Goal: Task Accomplishment & Management: Manage account settings

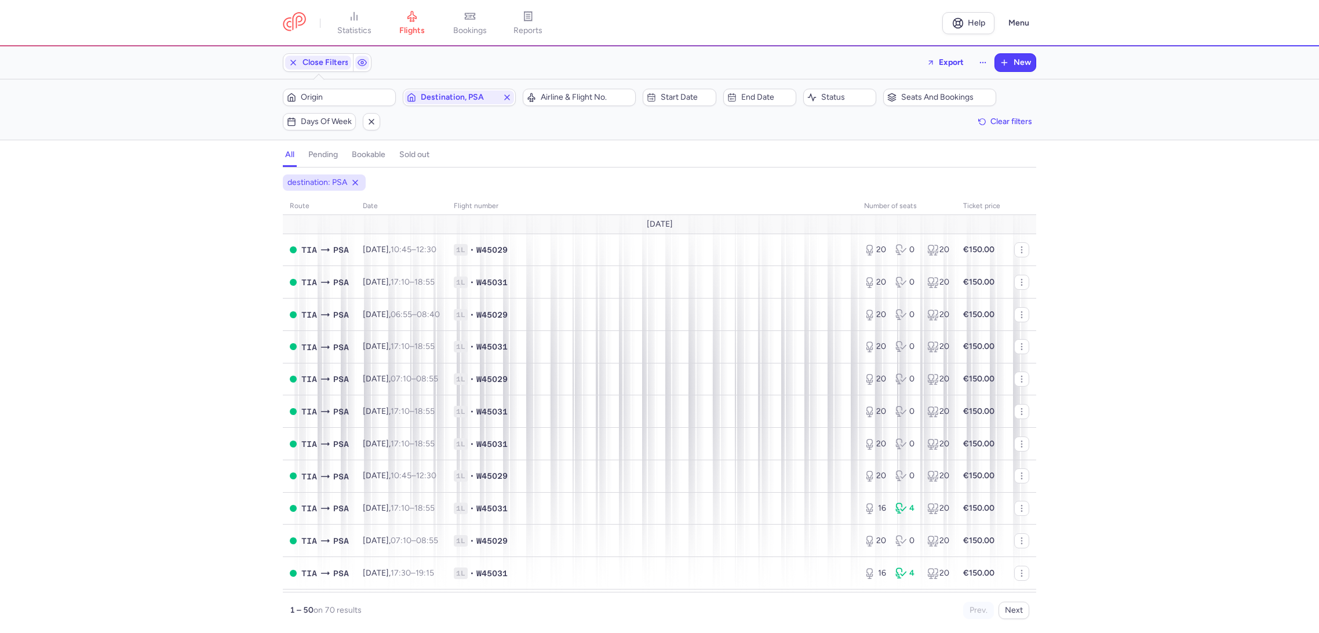
click at [531, 28] on span "reports" at bounding box center [528, 31] width 29 height 10
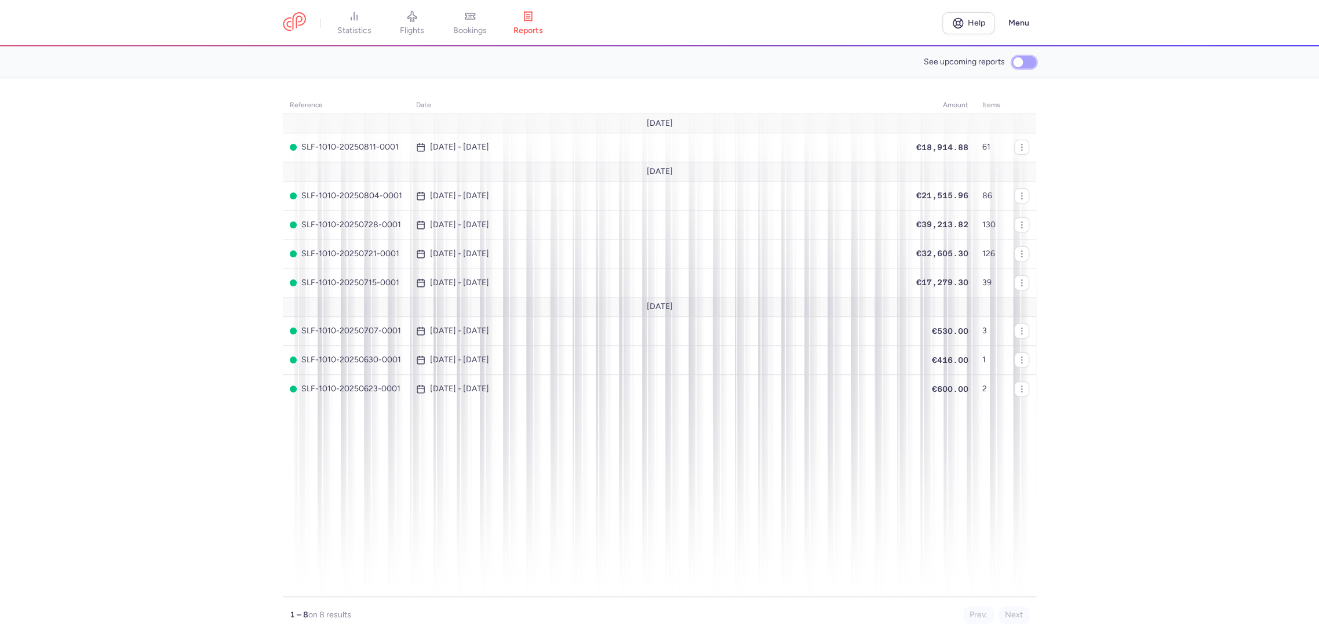
click at [1022, 68] on input "See upcoming reports" at bounding box center [1024, 62] width 24 height 12
checkbox input "true"
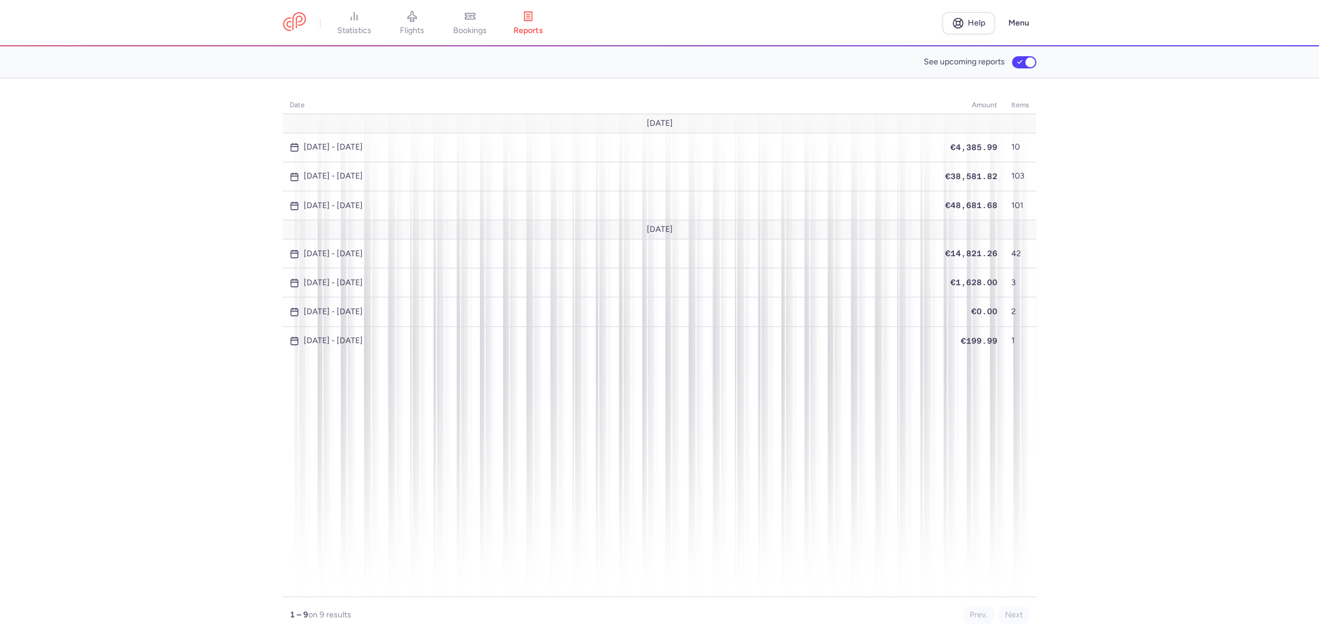
drag, startPoint x: 413, startPoint y: 17, endPoint x: 417, endPoint y: 45, distance: 28.2
click at [413, 17] on icon at bounding box center [412, 17] width 9 height 10
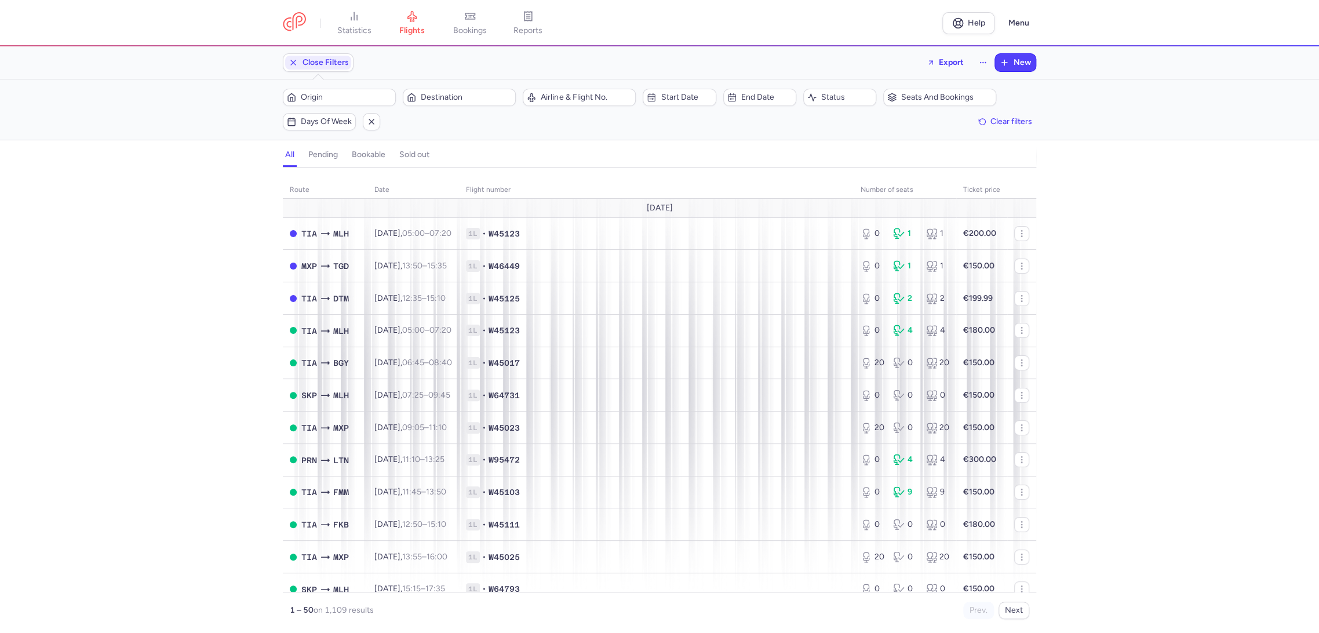
click at [436, 87] on div "Origin Destination" at bounding box center [399, 97] width 240 height 24
click at [438, 91] on span "Destination" at bounding box center [460, 97] width 110 height 14
click at [479, 188] on span "[GEOGRAPHIC_DATA], [GEOGRAPHIC_DATA], [GEOGRAPHIC_DATA] DTM" at bounding box center [490, 193] width 154 height 42
type input "dtm"
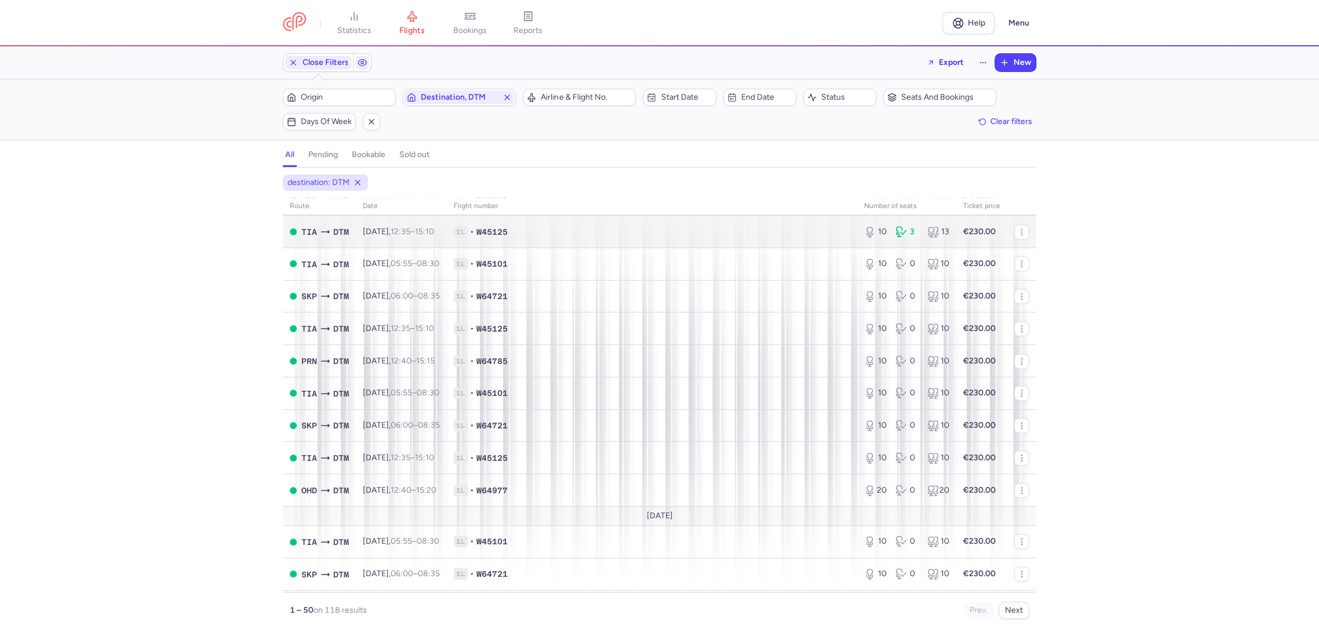
scroll to position [966, 0]
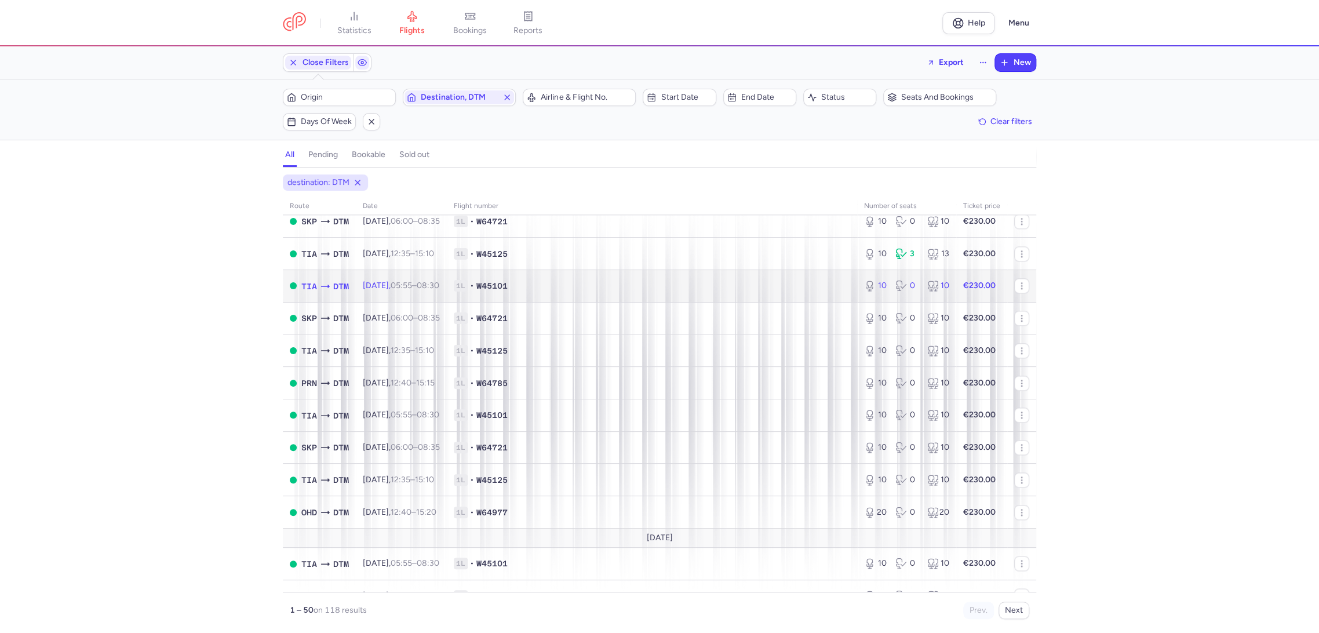
click at [636, 277] on td "1L • W45101" at bounding box center [652, 286] width 410 height 32
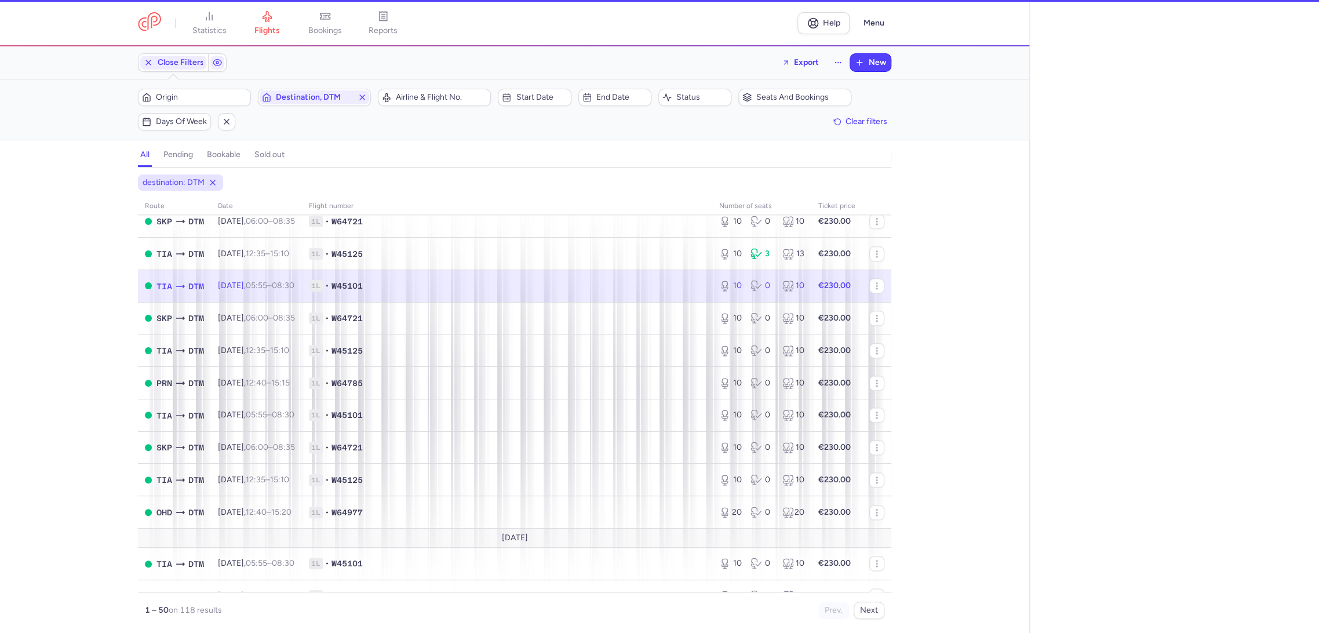
select select "days"
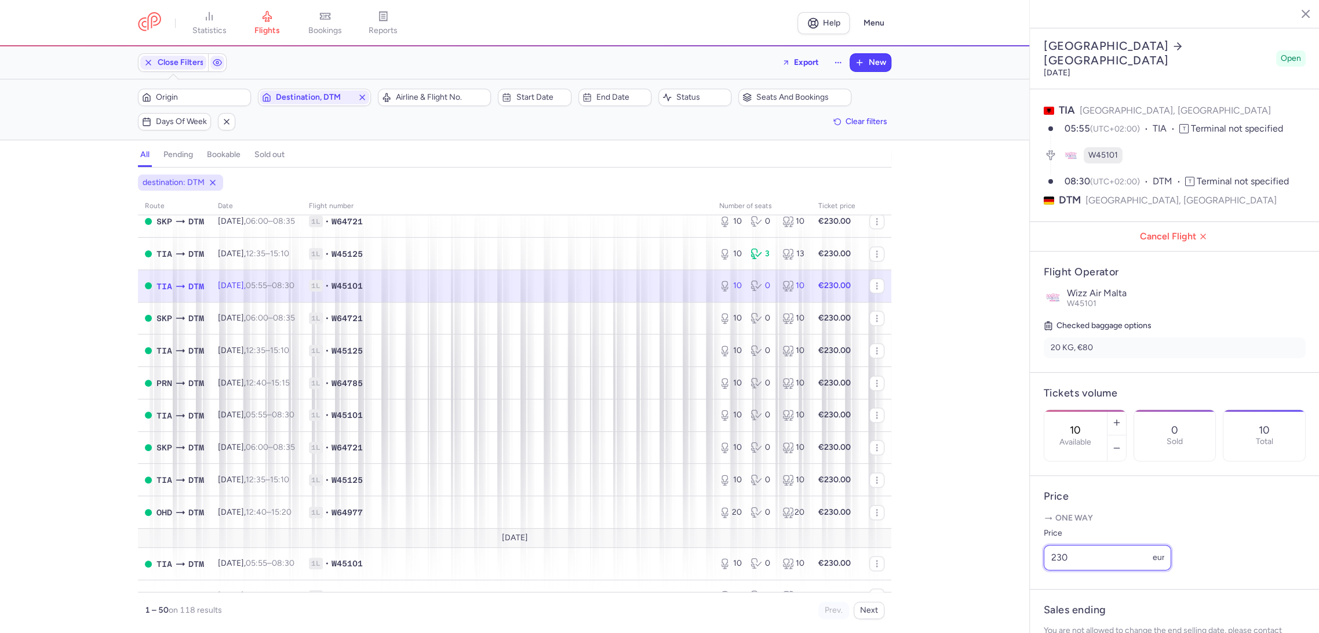
drag, startPoint x: 999, startPoint y: 574, endPoint x: 961, endPoint y: 587, distance: 40.1
click at [967, 585] on div "statistics flights bookings reports Help Menu Close Filters Export New Filters …" at bounding box center [659, 316] width 1319 height 633
drag, startPoint x: 1088, startPoint y: 573, endPoint x: 949, endPoint y: 572, distance: 139.1
click at [949, 572] on div "statistics flights bookings reports Help Menu Close Filters Export New Filters …" at bounding box center [659, 316] width 1319 height 633
type input "200"
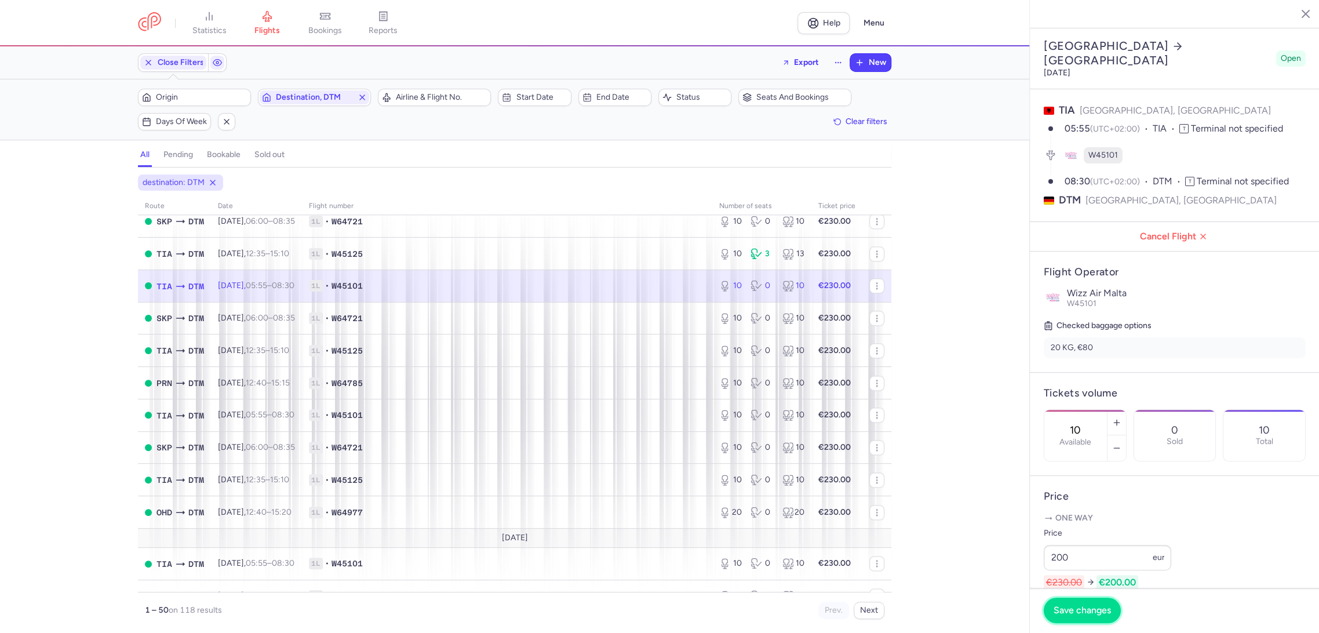
click at [1074, 612] on span "Save changes" at bounding box center [1082, 610] width 57 height 10
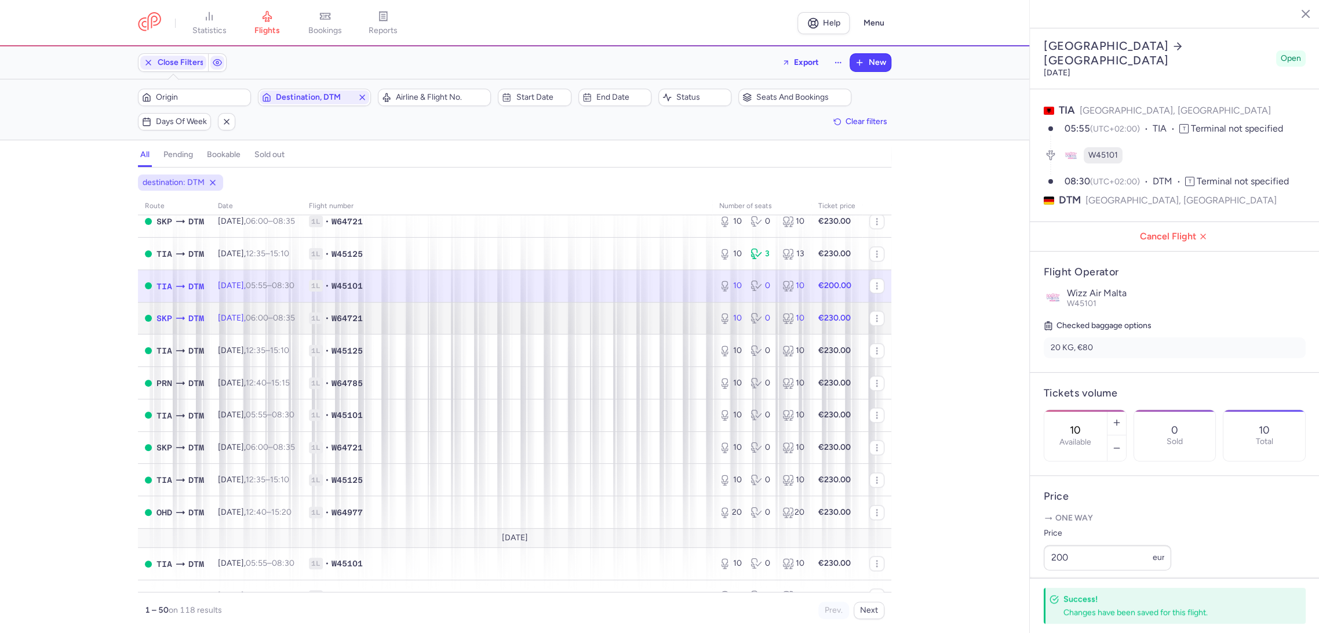
click at [671, 325] on td "1L • W64721" at bounding box center [507, 318] width 410 height 32
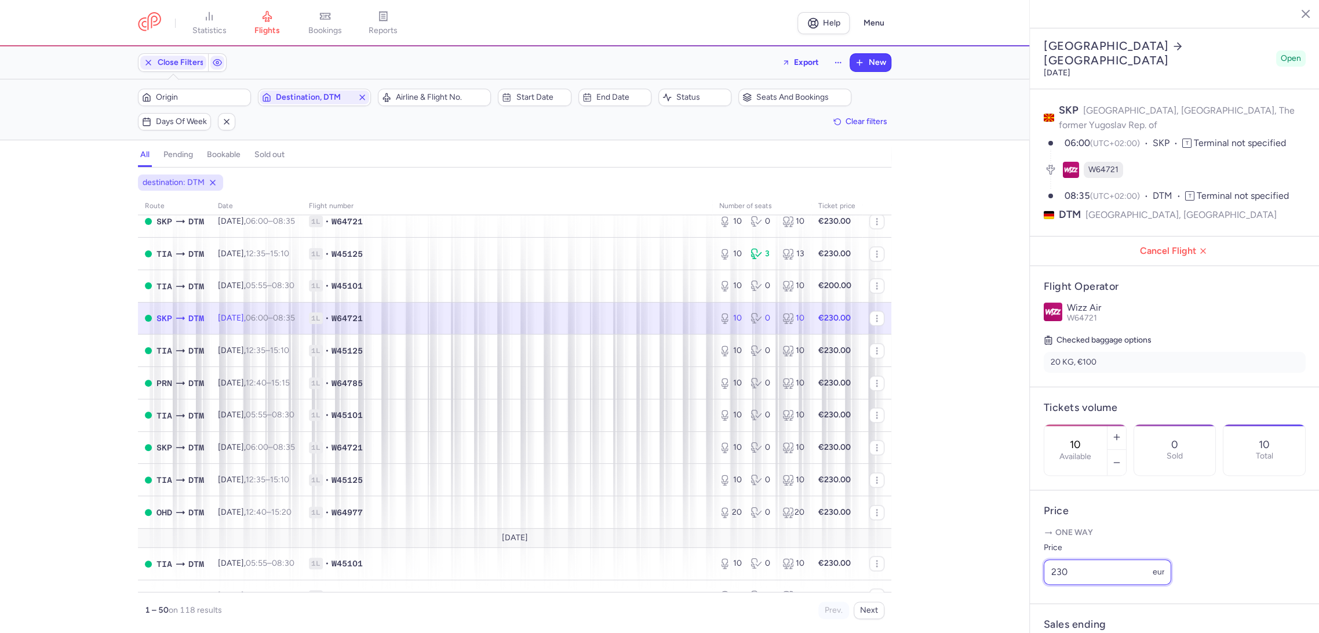
drag, startPoint x: 1060, startPoint y: 583, endPoint x: 1025, endPoint y: 591, distance: 36.4
click at [1025, 588] on div "statistics flights bookings reports Help Menu Close Filters Export New Filters …" at bounding box center [659, 316] width 1319 height 633
paste input "0"
type input "200"
click at [1067, 606] on span "Save changes" at bounding box center [1082, 610] width 57 height 10
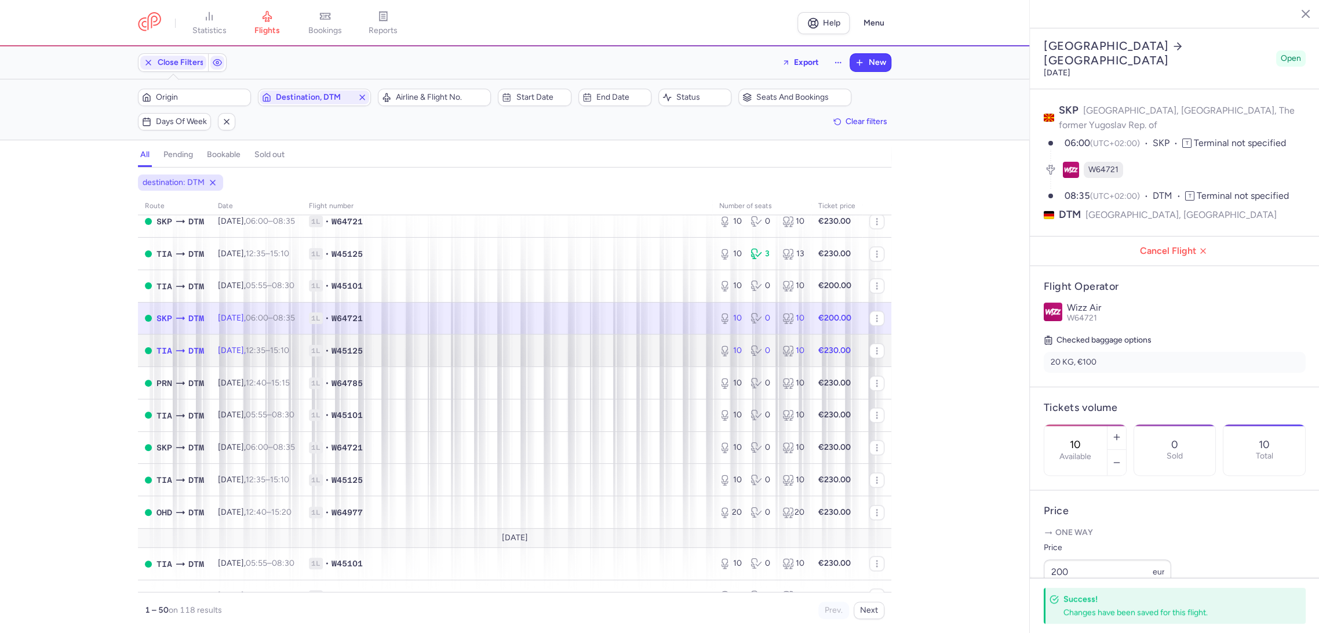
click at [659, 345] on span "1L • W45125" at bounding box center [507, 351] width 397 height 12
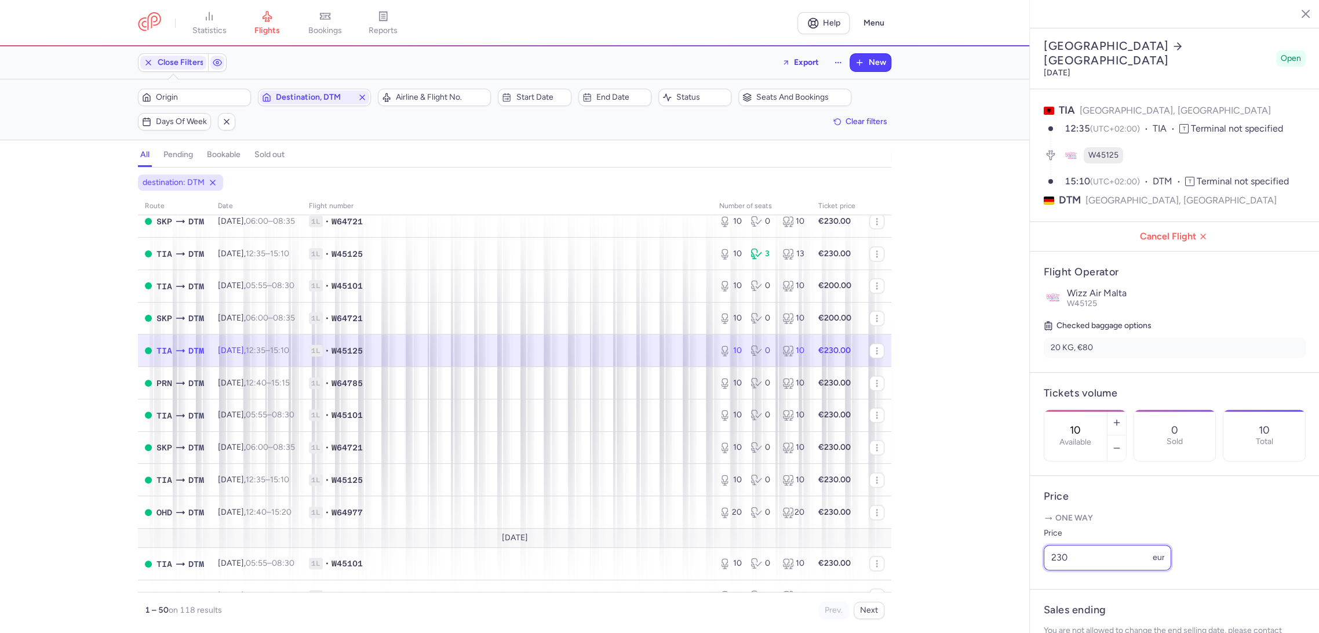
click at [1020, 583] on div "statistics flights bookings reports Help Menu Close Filters Export New Filters …" at bounding box center [659, 316] width 1319 height 633
paste input "0"
type input "200"
click at [1083, 620] on button "Save changes" at bounding box center [1082, 611] width 77 height 26
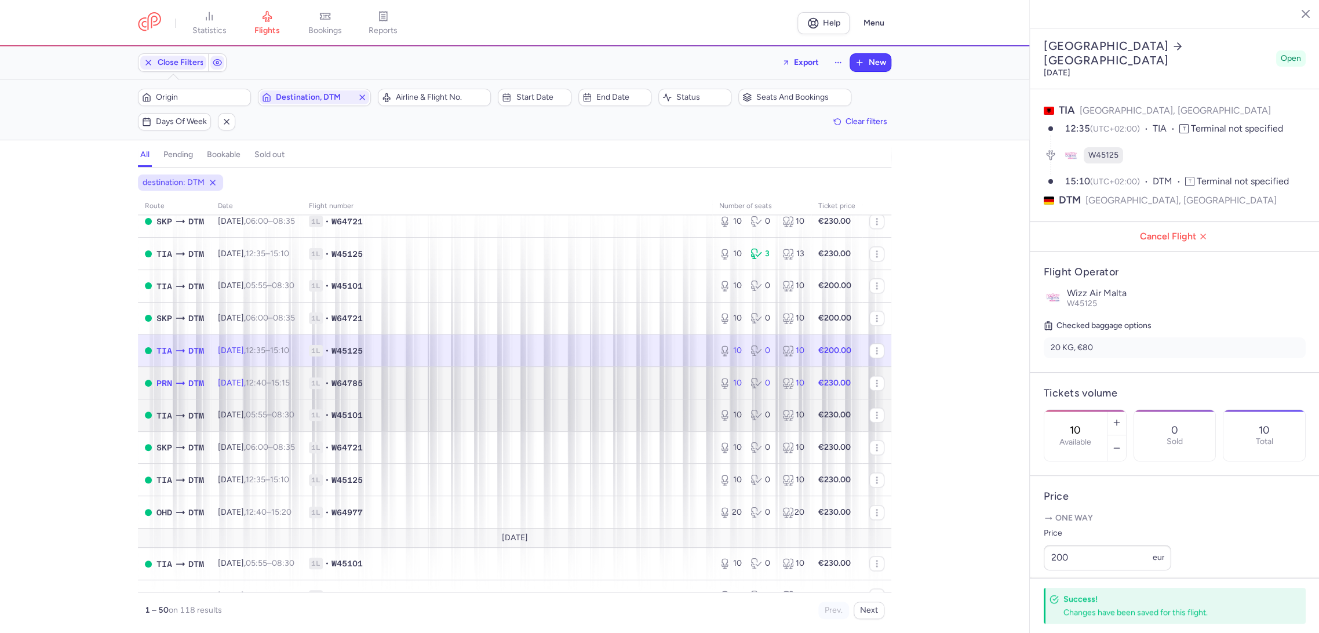
click at [662, 388] on span "1L • W64785" at bounding box center [507, 383] width 397 height 12
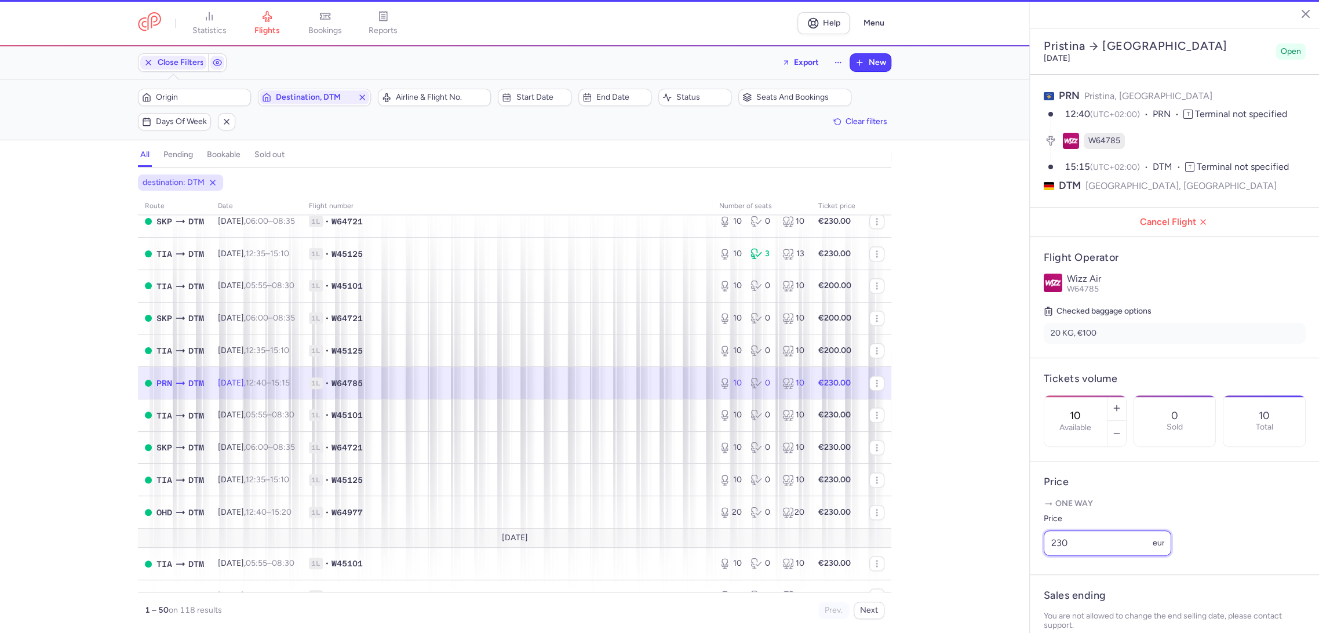
drag, startPoint x: 1103, startPoint y: 581, endPoint x: 1024, endPoint y: 594, distance: 79.2
click at [1024, 594] on div "statistics flights bookings reports Help Menu Close Filters Export New Filters …" at bounding box center [659, 316] width 1319 height 633
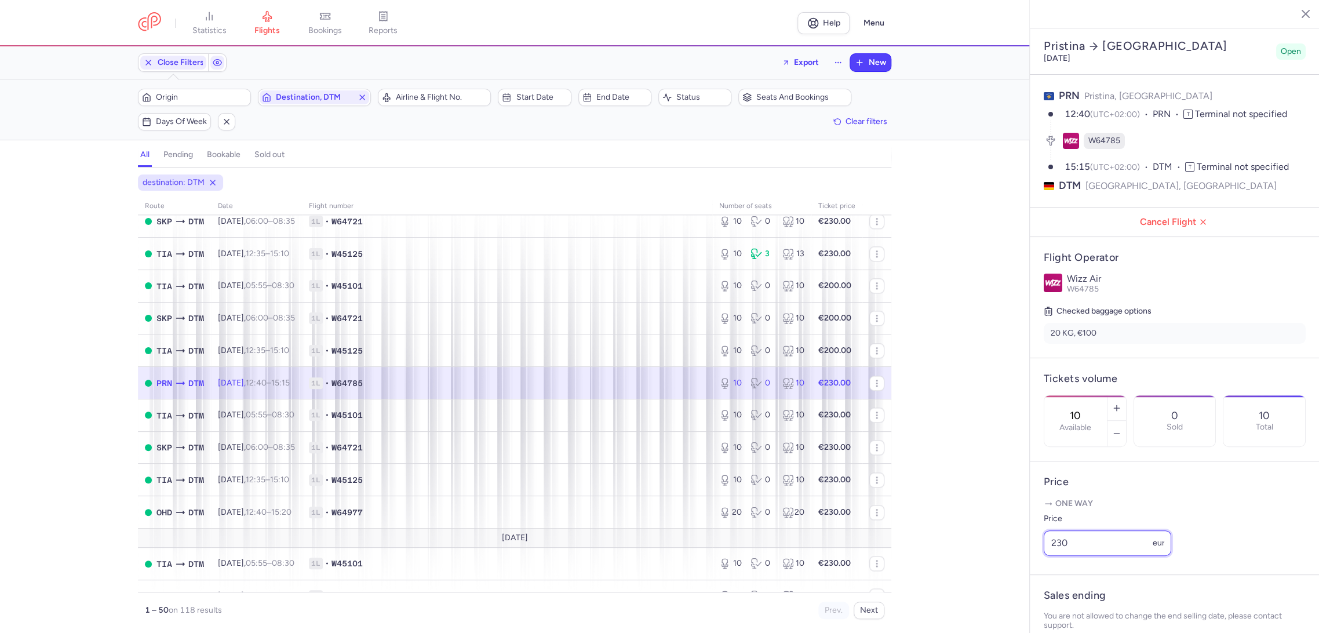
paste input "0"
type input "200"
click at [1070, 625] on footer "Save changes" at bounding box center [1175, 610] width 290 height 45
drag, startPoint x: 1090, startPoint y: 614, endPoint x: 958, endPoint y: 570, distance: 139.0
click at [1089, 613] on span "Save changes" at bounding box center [1082, 610] width 57 height 10
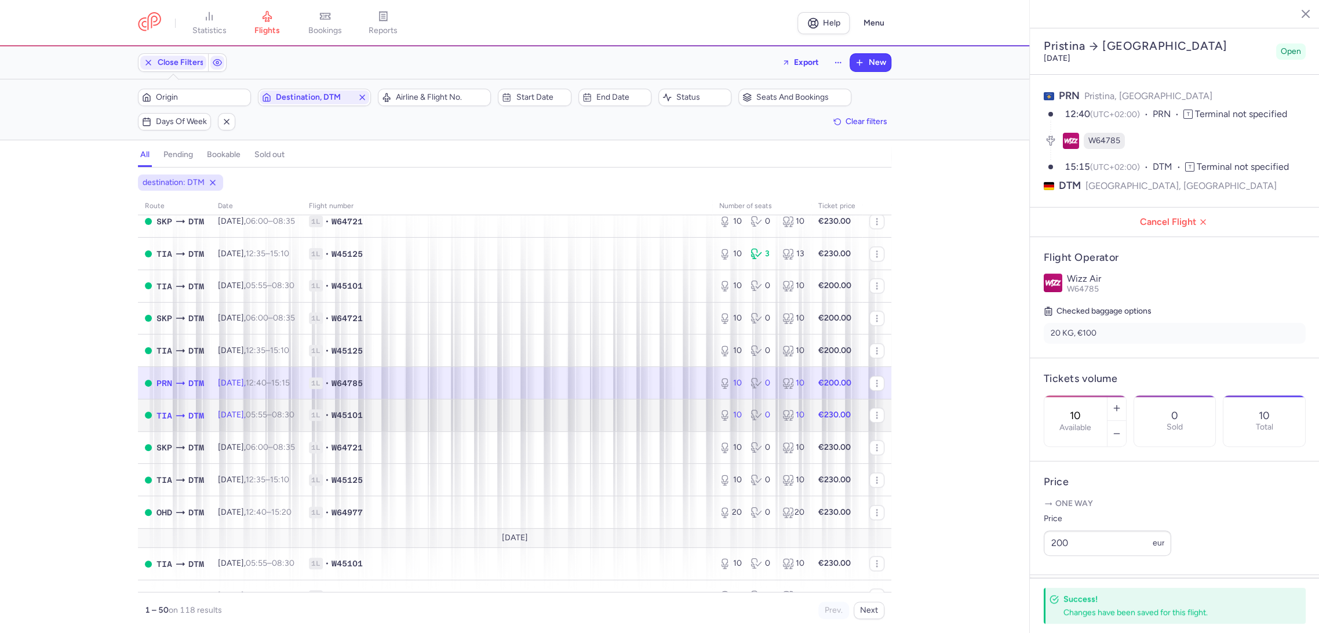
click at [688, 414] on span "1L • W45101" at bounding box center [507, 415] width 397 height 12
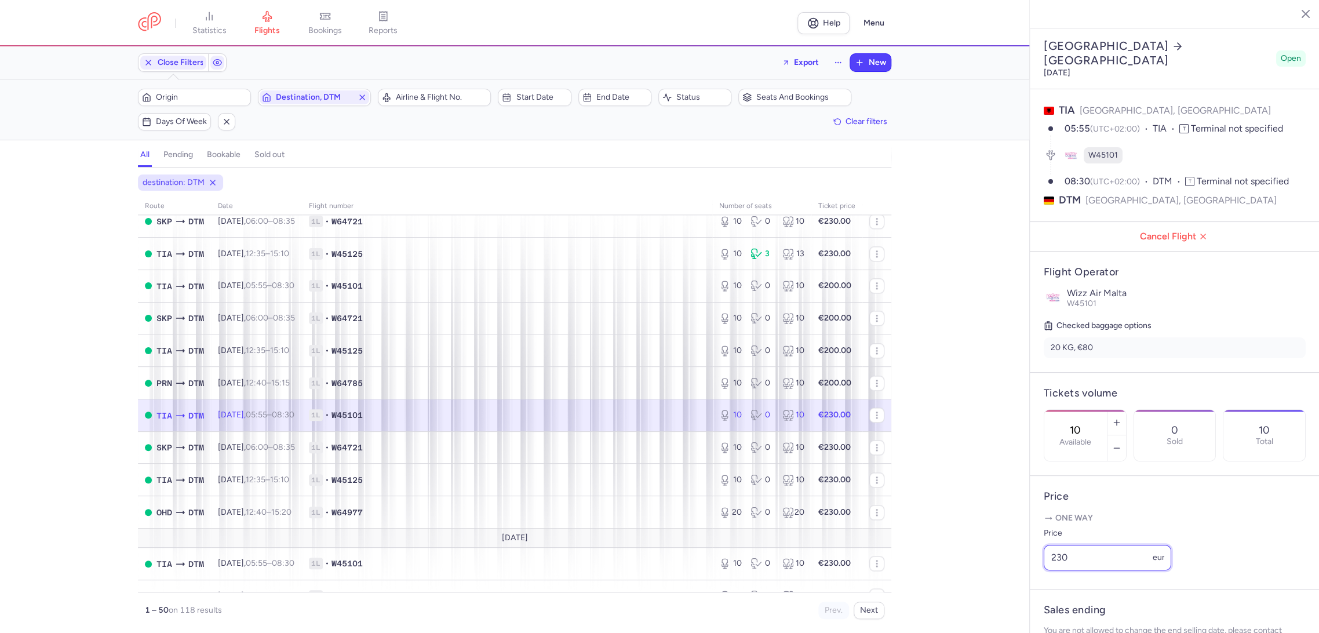
drag, startPoint x: 1078, startPoint y: 574, endPoint x: 1032, endPoint y: 577, distance: 45.9
click at [1032, 577] on article "Price One way Price 230 eur" at bounding box center [1175, 533] width 290 height 114
paste input "0"
type input "200"
drag, startPoint x: 1067, startPoint y: 616, endPoint x: 996, endPoint y: 574, distance: 81.6
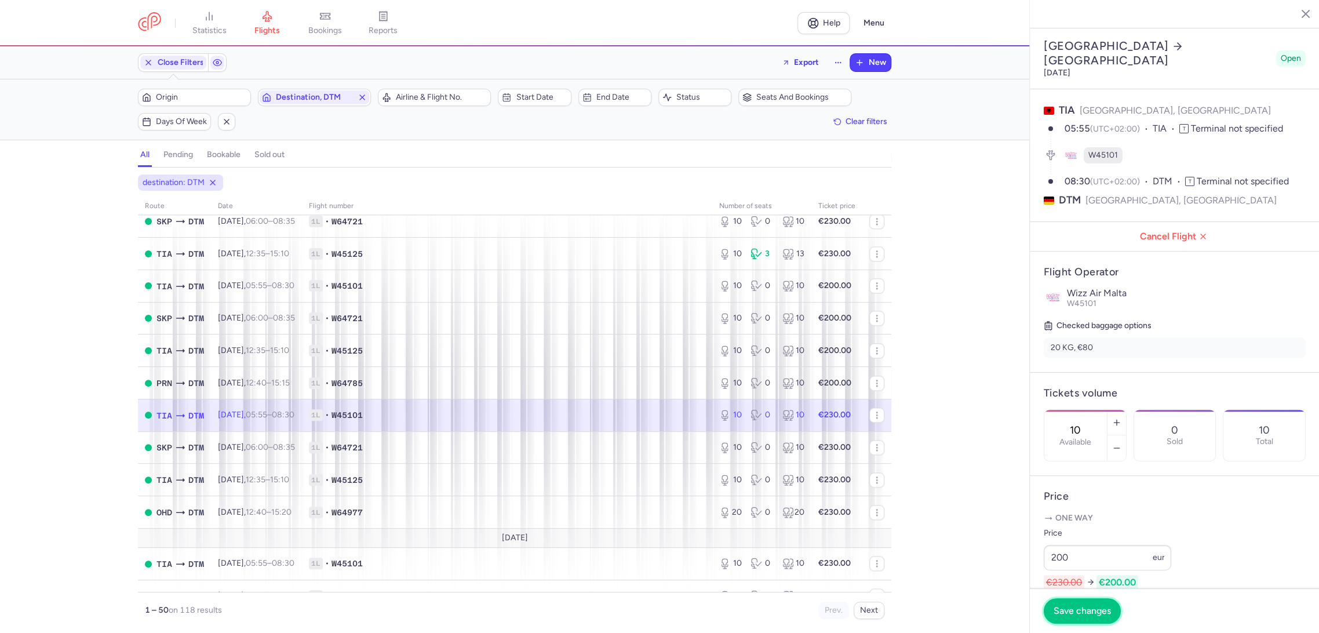
click at [1065, 616] on button "Save changes" at bounding box center [1082, 611] width 77 height 26
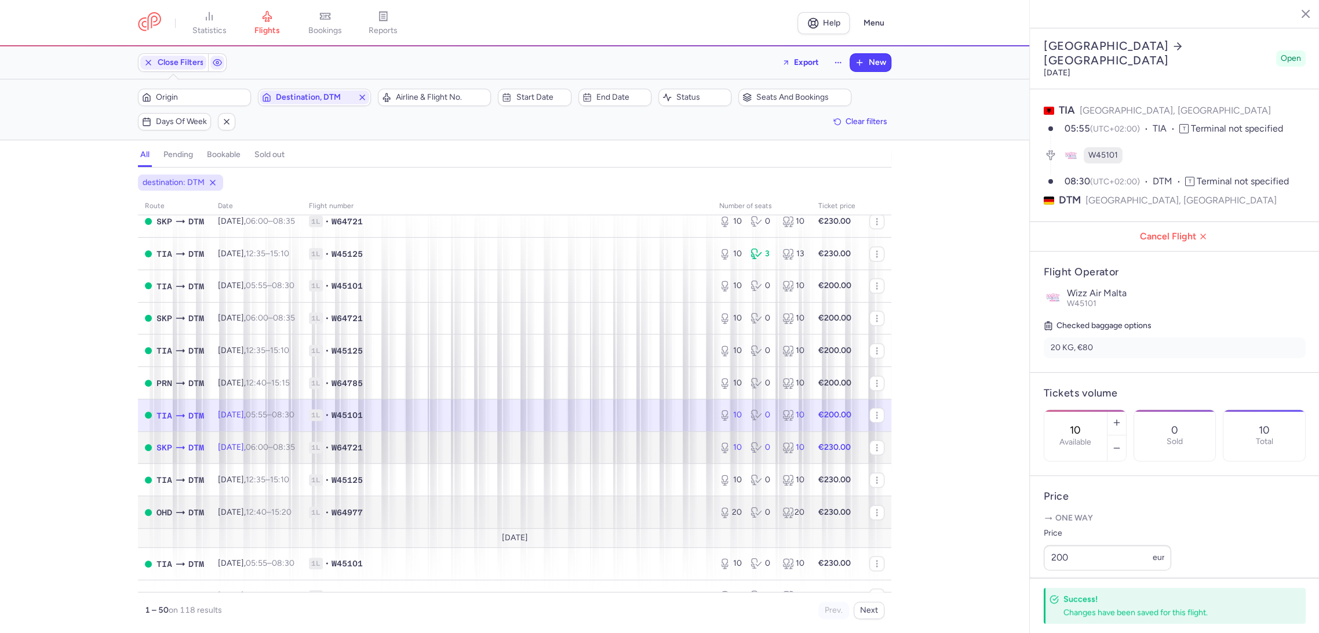
click at [671, 448] on span "1L • W64721" at bounding box center [507, 448] width 397 height 12
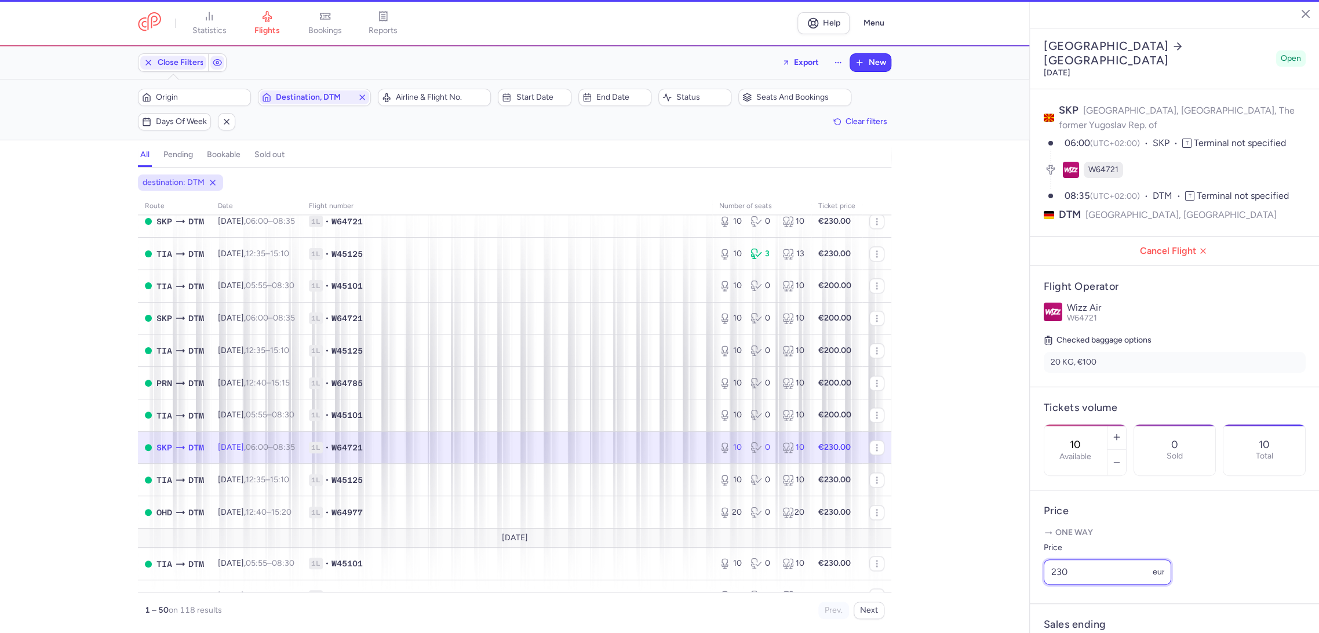
drag, startPoint x: 1036, startPoint y: 583, endPoint x: 1021, endPoint y: 585, distance: 14.7
click at [1021, 585] on div "statistics flights bookings reports Help Menu Close Filters Export New Filters …" at bounding box center [659, 316] width 1319 height 633
paste input "0"
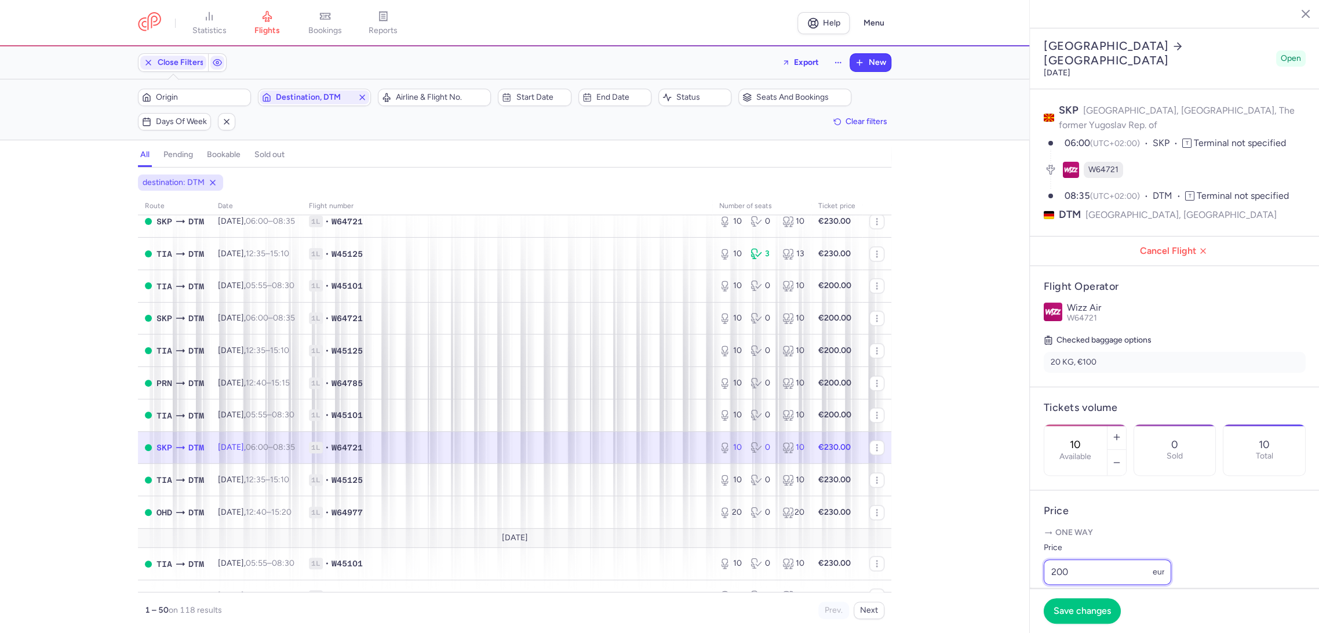
type input "200"
click at [1071, 609] on span "Save changes" at bounding box center [1082, 611] width 57 height 10
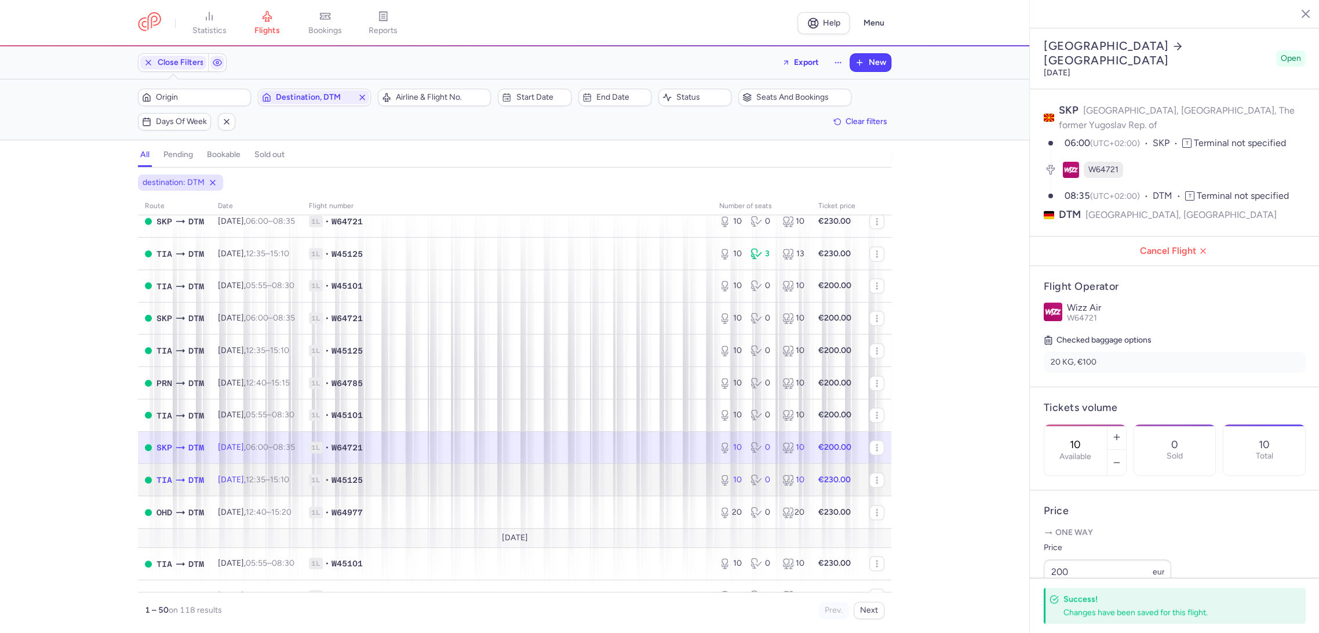
click at [634, 483] on span "1L • W45125" at bounding box center [507, 480] width 397 height 12
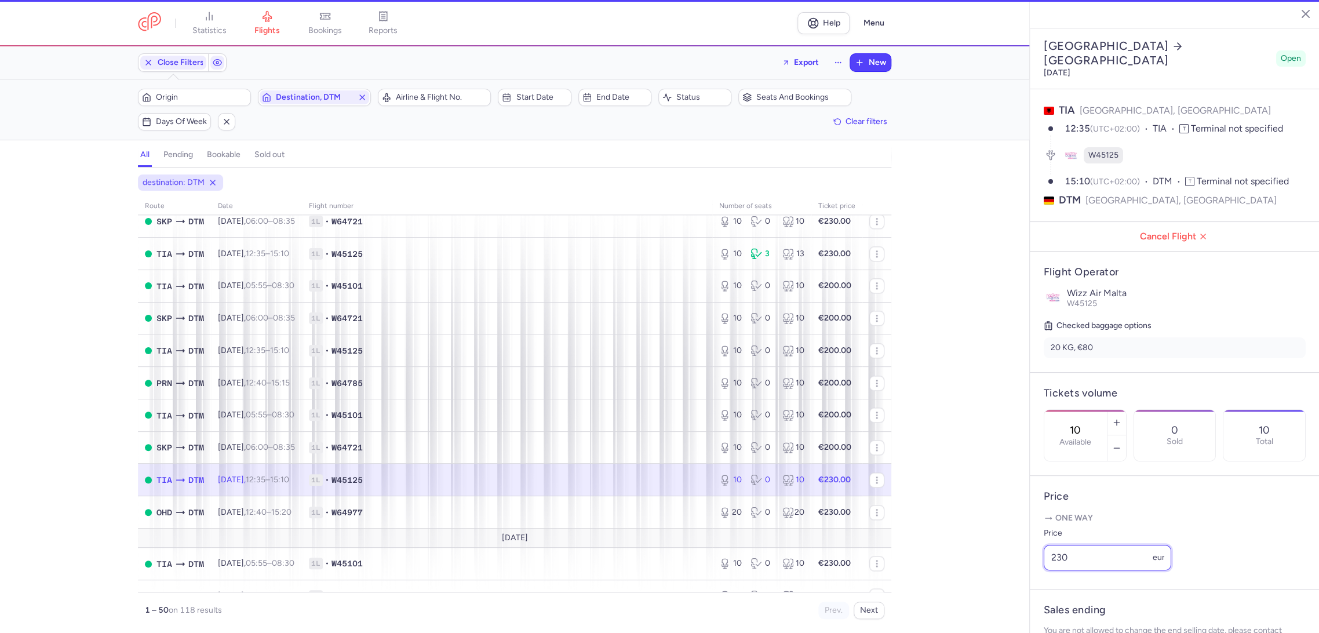
drag, startPoint x: 1095, startPoint y: 576, endPoint x: 1041, endPoint y: 585, distance: 55.3
click at [1034, 582] on article "Price One way Price 230 eur" at bounding box center [1175, 533] width 290 height 114
paste input "0"
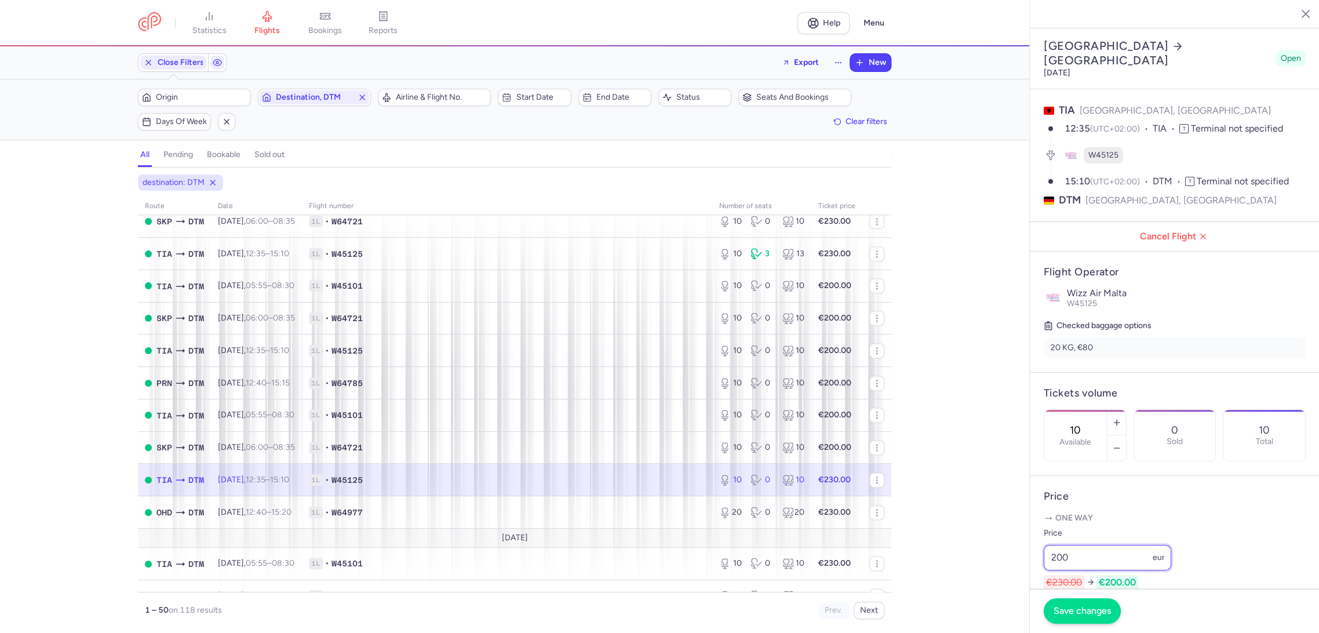
type input "200"
click at [1067, 611] on span "Save changes" at bounding box center [1082, 610] width 57 height 10
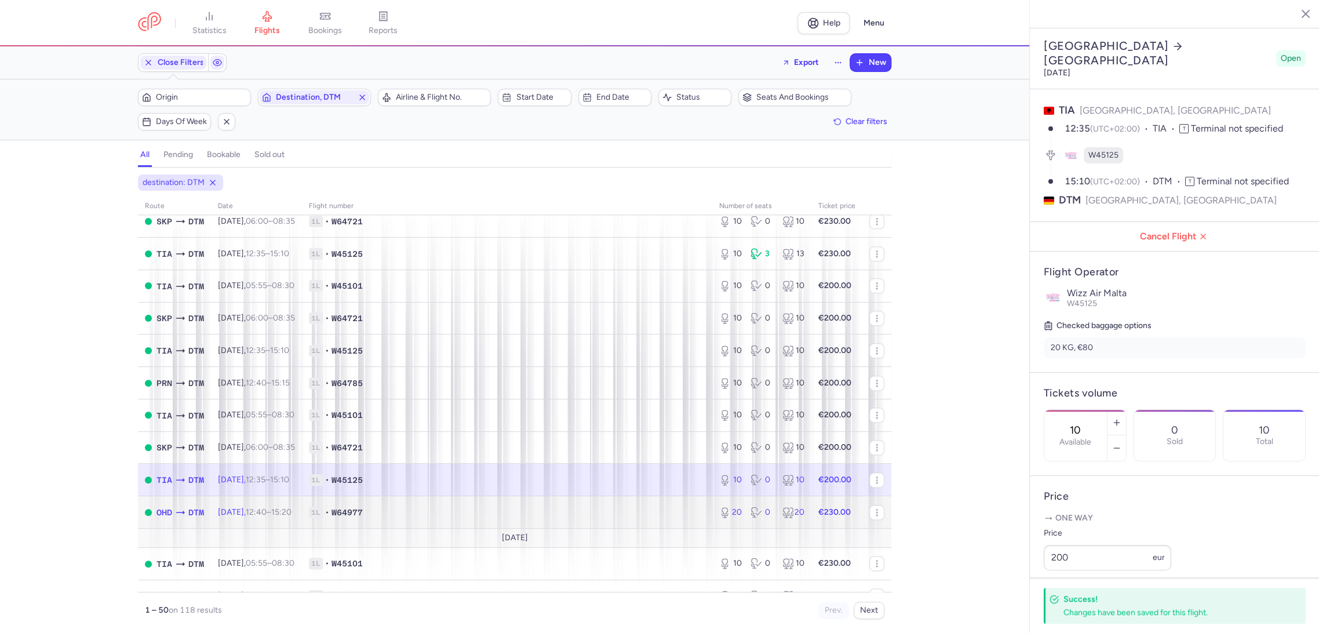
click at [660, 511] on span "1L • W64977" at bounding box center [507, 513] width 397 height 12
type input "20"
type input "1"
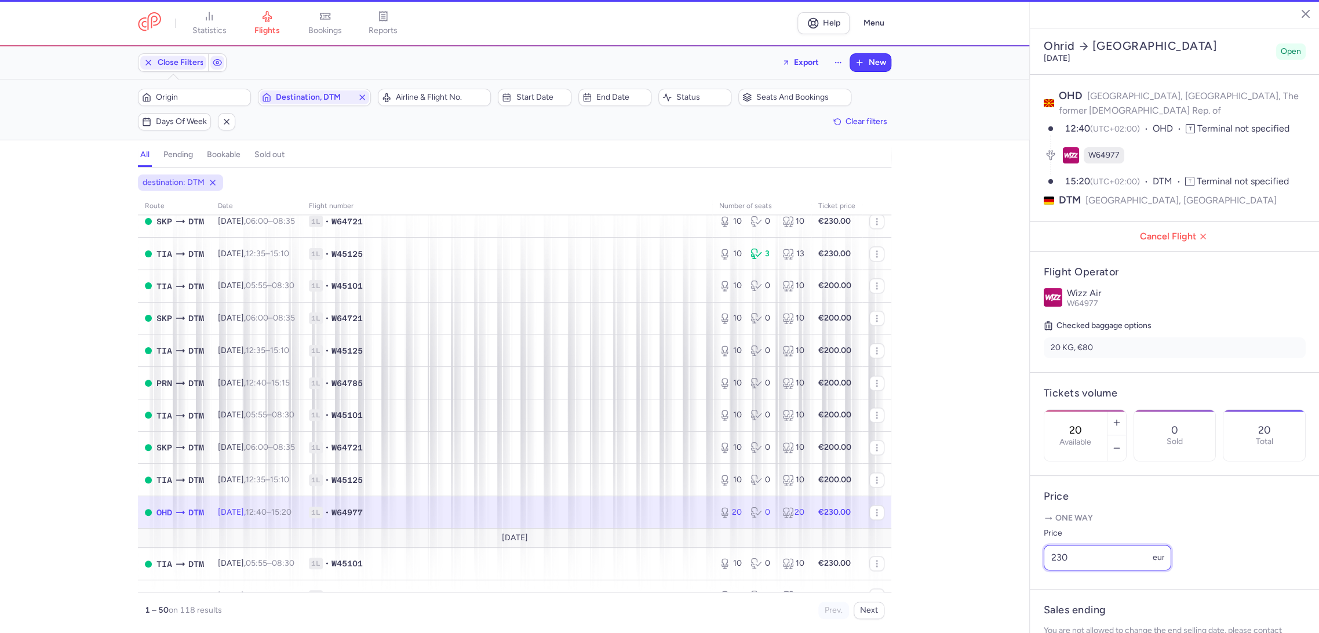
click at [1019, 580] on div "statistics flights bookings reports Help Menu Close Filters Export New Filters …" at bounding box center [659, 316] width 1319 height 633
paste input "0"
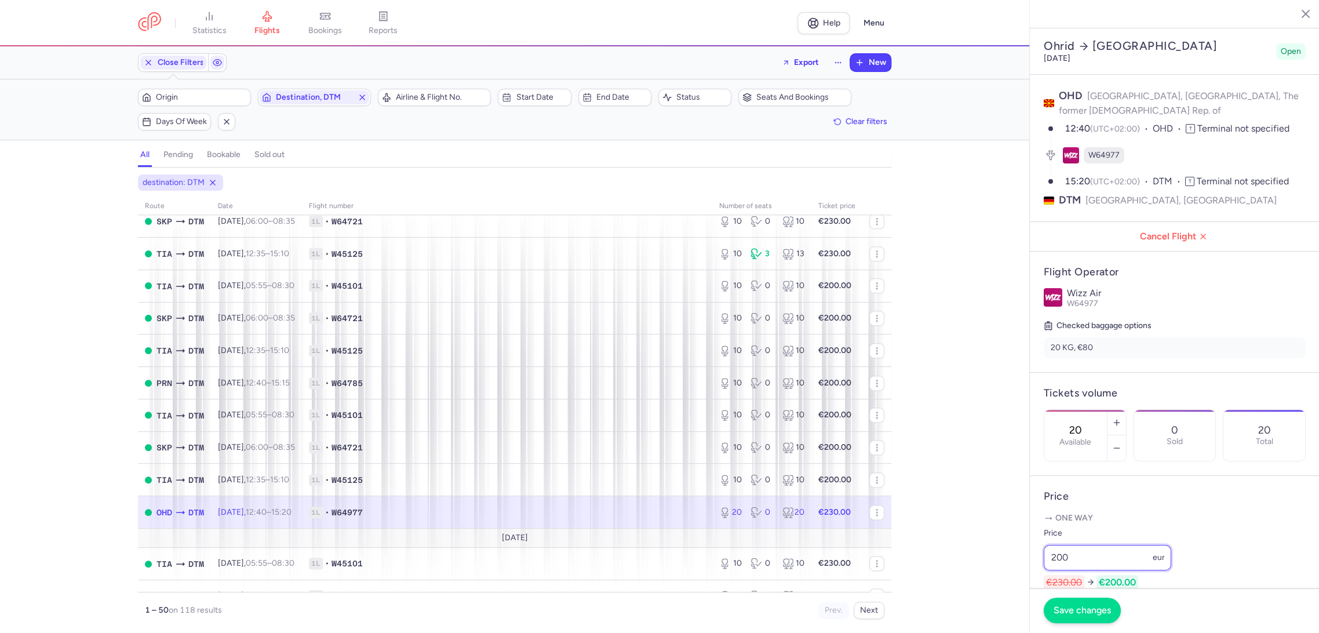
type input "200"
click at [1057, 609] on span "Save changes" at bounding box center [1082, 610] width 57 height 10
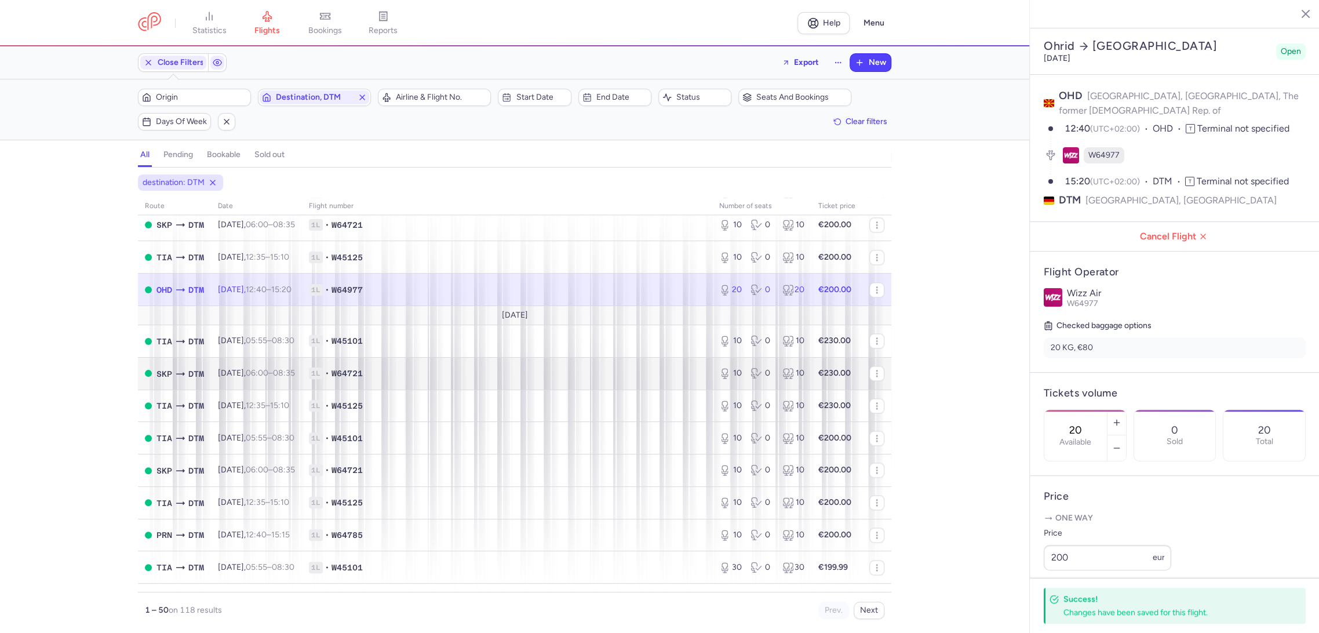
scroll to position [1224, 0]
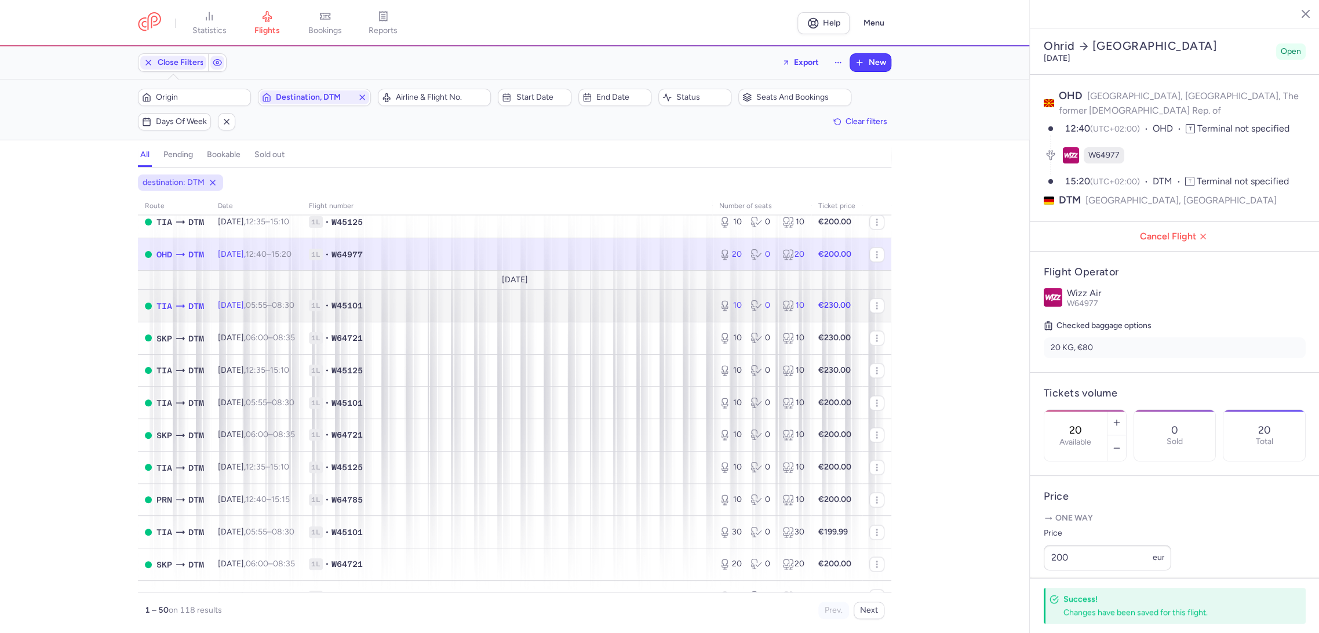
click at [559, 293] on td "1L • W45101" at bounding box center [507, 306] width 410 height 32
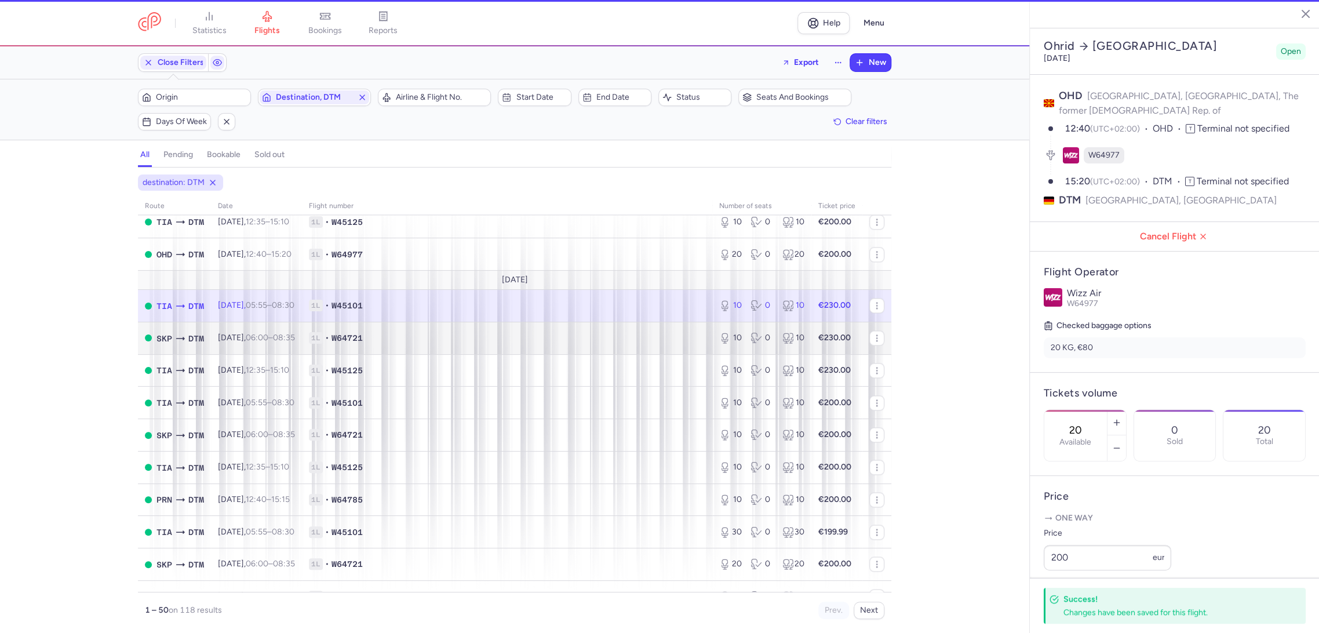
type input "10"
type input "13"
select select "hours"
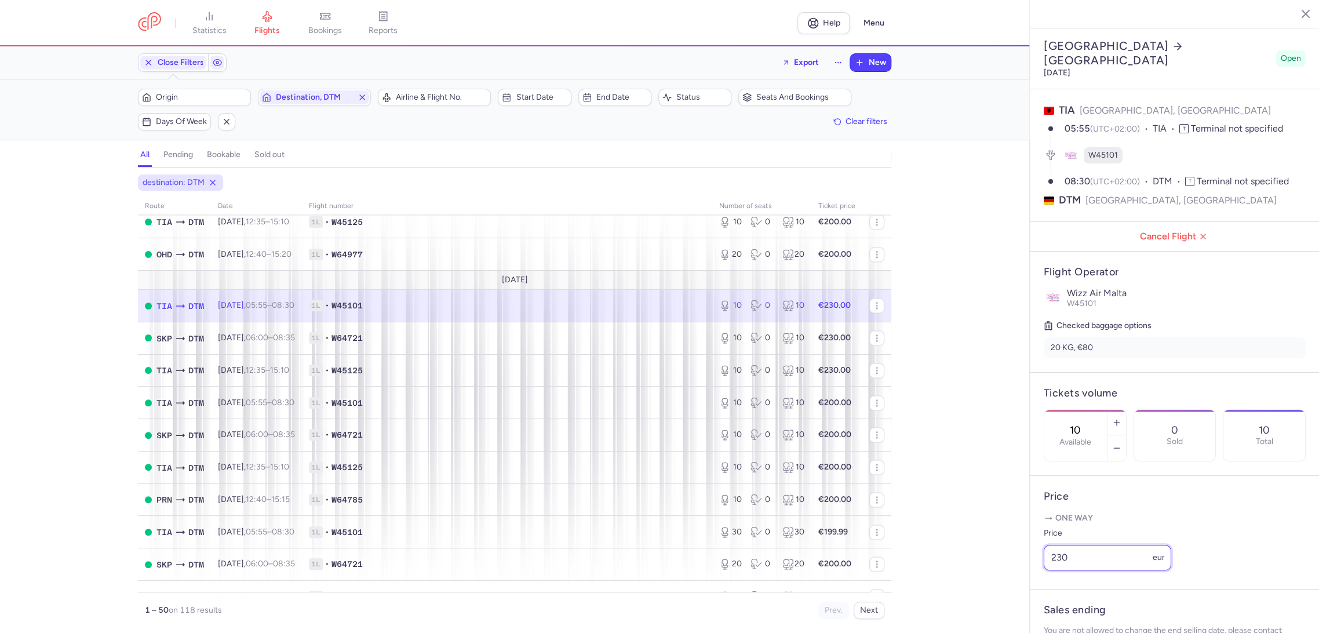
click at [1030, 588] on article "Price One way Price 230 eur" at bounding box center [1175, 533] width 290 height 114
paste input "0"
type input "200"
drag, startPoint x: 1057, startPoint y: 613, endPoint x: 937, endPoint y: 552, distance: 135.3
click at [1056, 613] on span "Save changes" at bounding box center [1082, 611] width 57 height 10
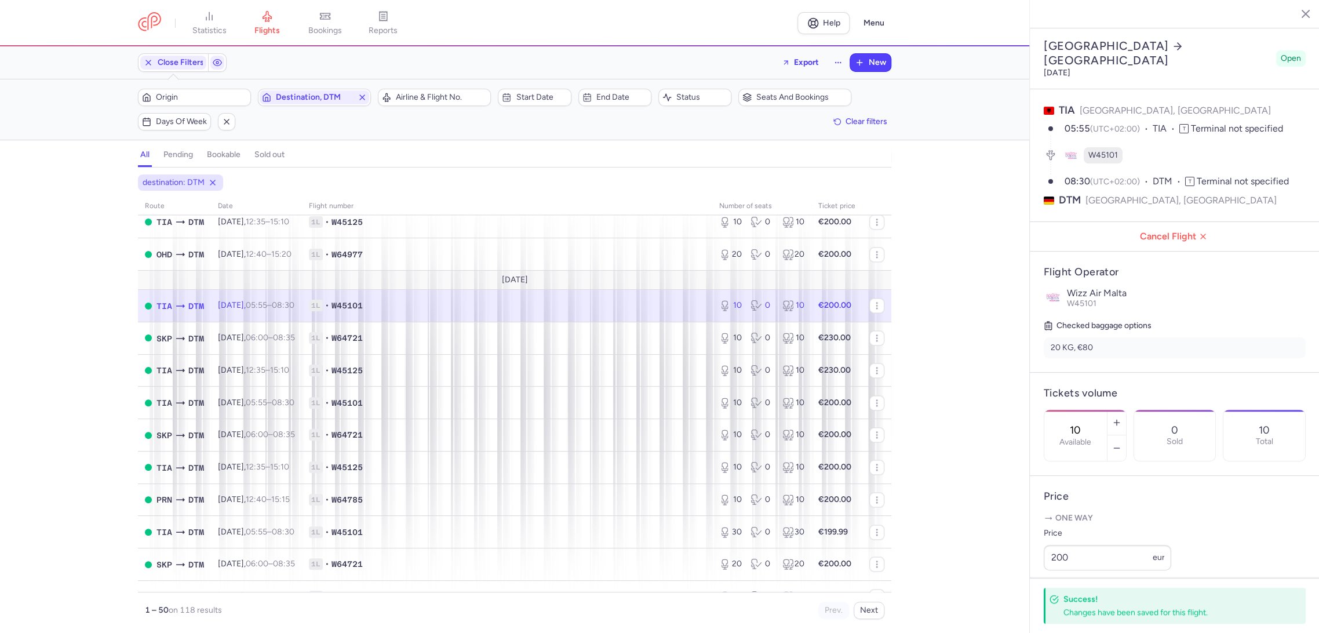
click at [666, 319] on td "1L • W45101" at bounding box center [507, 306] width 410 height 32
click at [631, 332] on td "1L • W64721" at bounding box center [507, 338] width 410 height 32
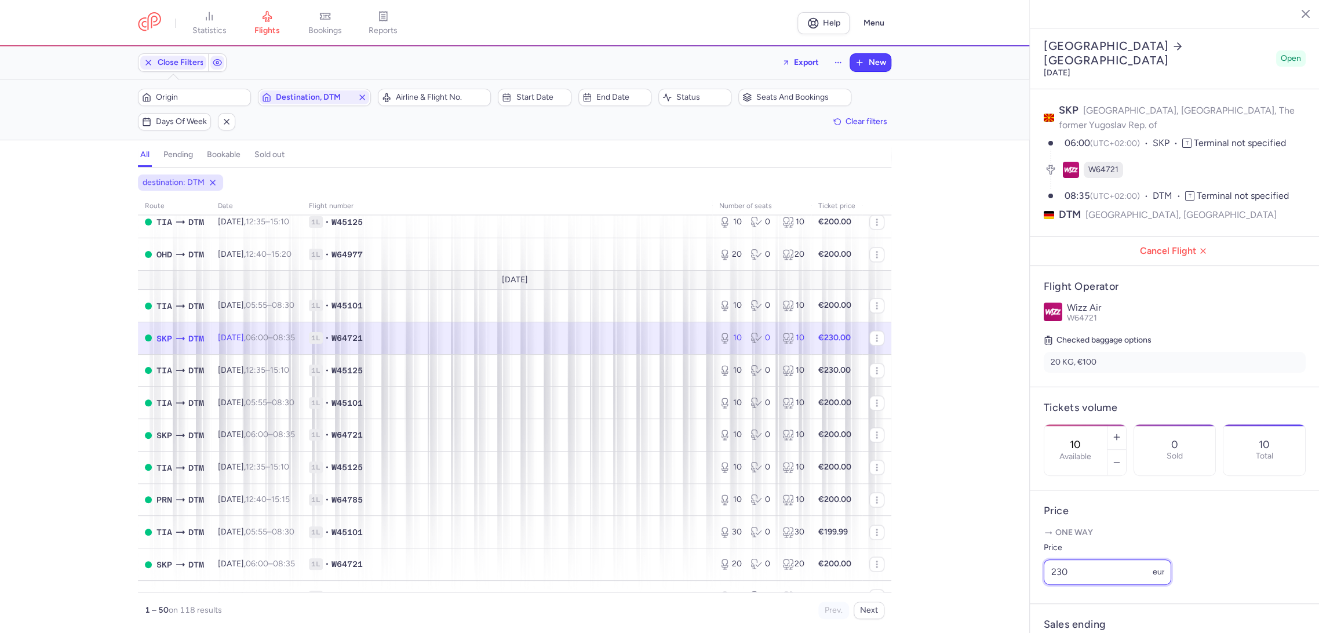
paste input "0"
drag, startPoint x: 1032, startPoint y: 583, endPoint x: 1020, endPoint y: 588, distance: 12.5
click at [1020, 588] on div "statistics flights bookings reports Help Menu Close Filters Export New Filters …" at bounding box center [659, 316] width 1319 height 633
type input "200"
drag, startPoint x: 1054, startPoint y: 610, endPoint x: 1006, endPoint y: 566, distance: 65.2
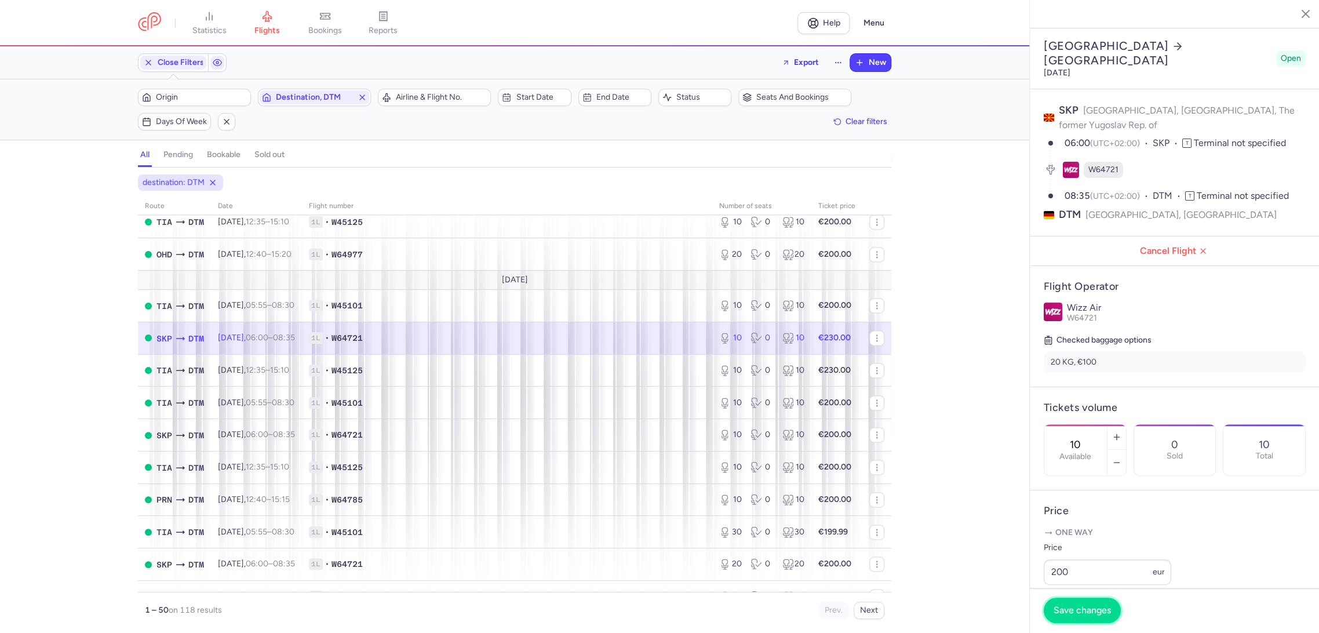
click at [1054, 609] on span "Save changes" at bounding box center [1082, 610] width 57 height 10
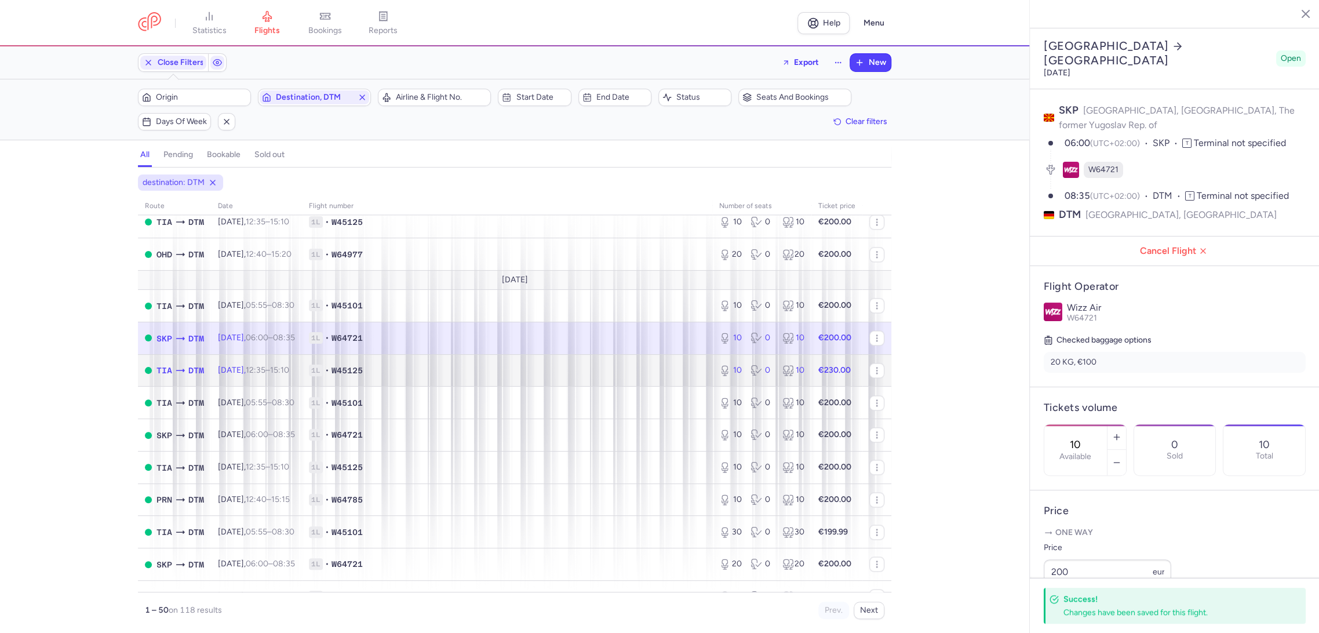
click at [697, 361] on td "1L • W45125" at bounding box center [507, 370] width 410 height 32
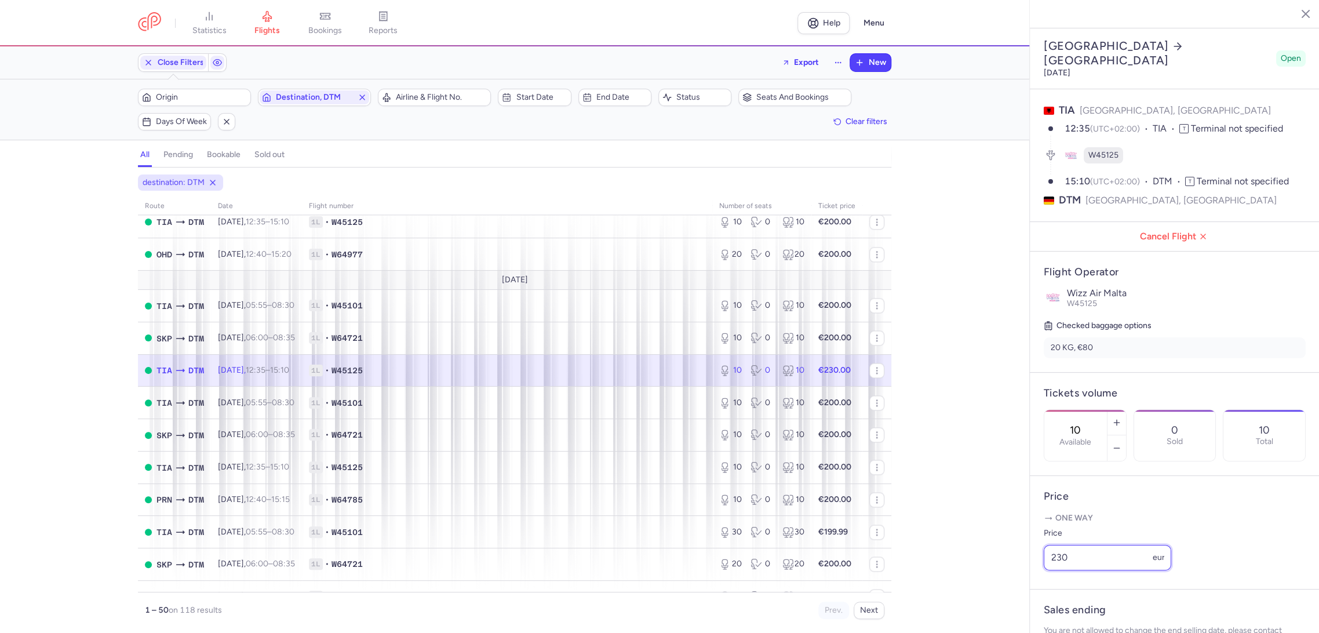
click at [1030, 587] on article "Price One way Price 230 eur" at bounding box center [1175, 533] width 290 height 114
paste input "0"
type input "200"
click at [1070, 612] on span "Save changes" at bounding box center [1082, 610] width 57 height 10
